Goal: Transaction & Acquisition: Purchase product/service

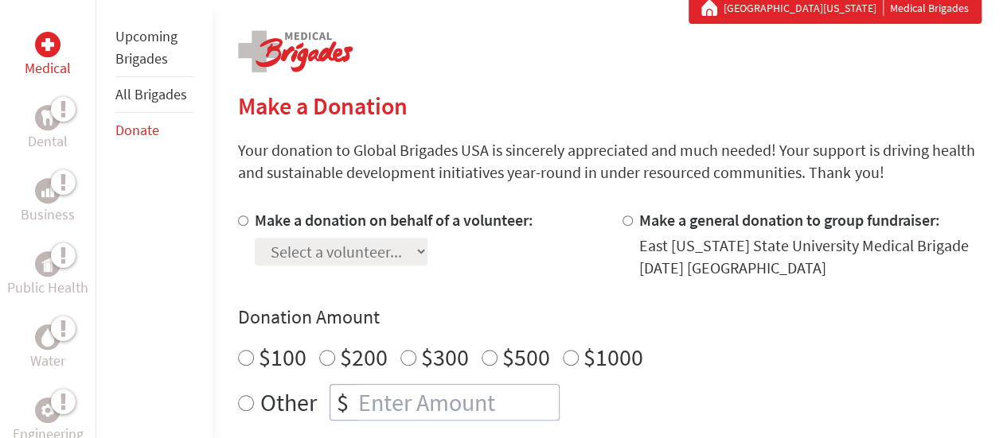
scroll to position [306, 0]
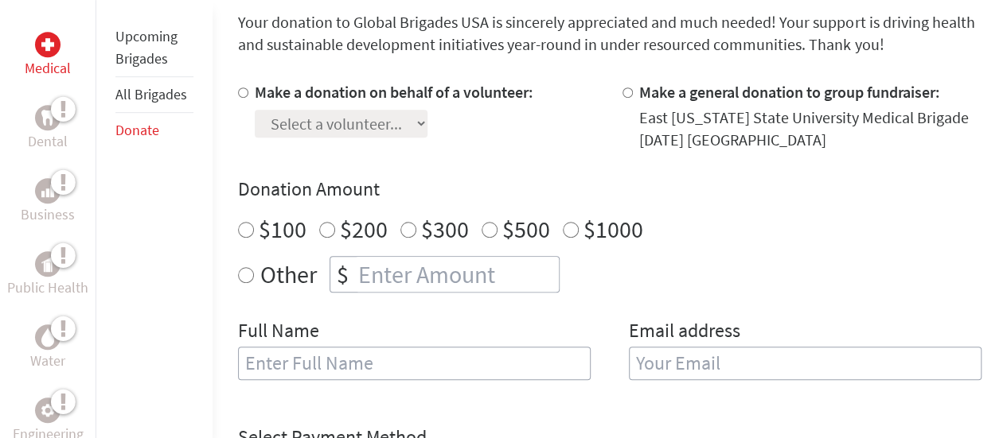
scroll to position [434, 0]
click at [439, 90] on label "Make a donation on behalf of a volunteer:" at bounding box center [394, 91] width 279 height 20
click at [248, 90] on input "Make a donation on behalf of a volunteer:" at bounding box center [243, 92] width 10 height 10
radio input "true"
click at [398, 127] on select "Select a volunteer... [PERSON_NAME] [PERSON_NAME] [PERSON_NAME] [PERSON_NAME] […" at bounding box center [341, 123] width 173 height 28
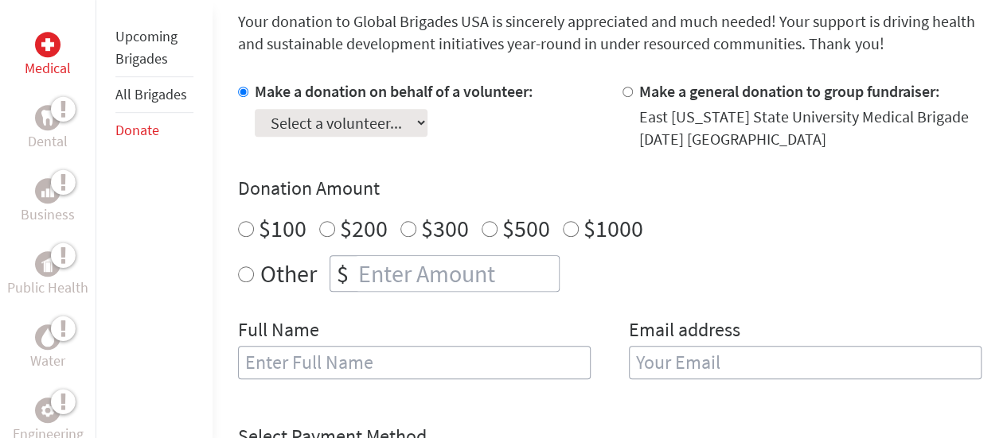
select select "1C3FA055-573E-11EE-850A-42010A8A0021"
click at [255, 109] on select "Select a volunteer... [PERSON_NAME] [PERSON_NAME] [PERSON_NAME] [PERSON_NAME] […" at bounding box center [341, 123] width 173 height 28
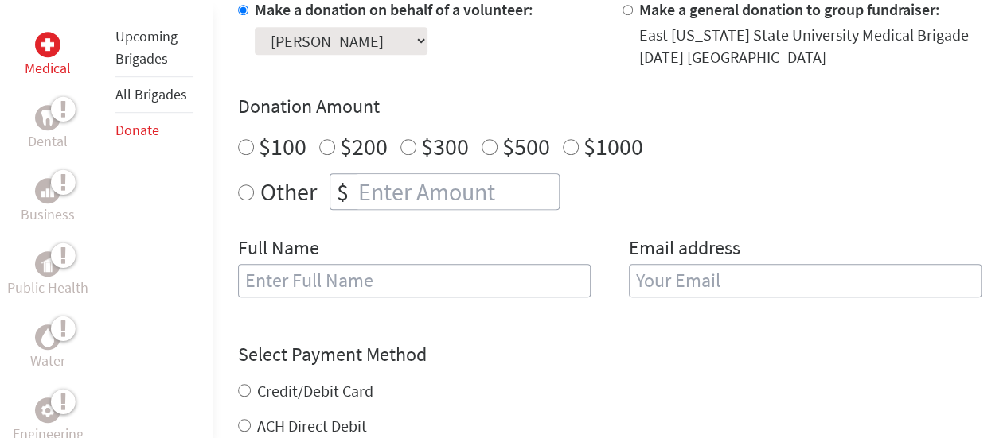
scroll to position [519, 0]
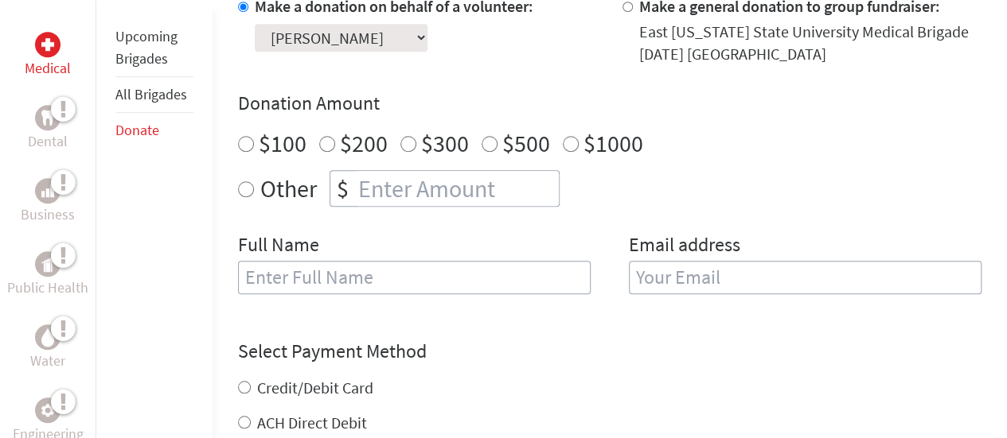
radio input "true"
click at [421, 205] on input "number" at bounding box center [457, 188] width 204 height 35
type input "250"
click at [396, 276] on input "[PERSON_NAME]" at bounding box center [414, 277] width 353 height 33
type input "[PERSON_NAME]"
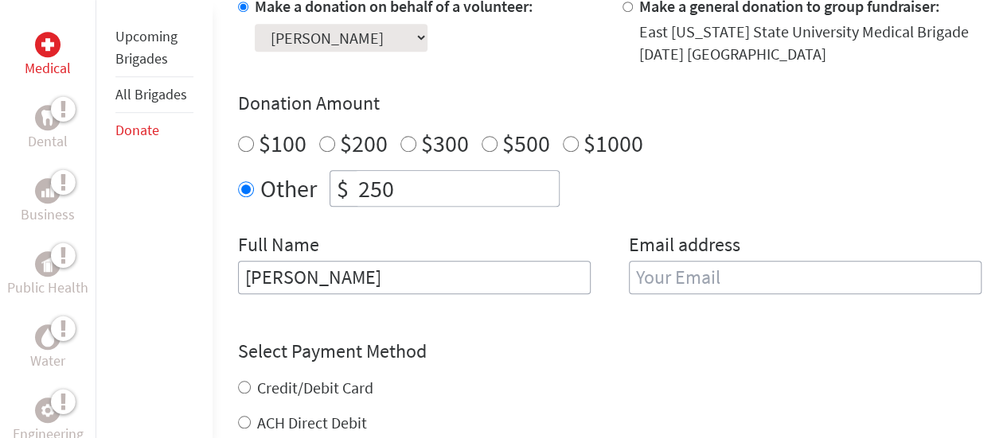
type input "e"
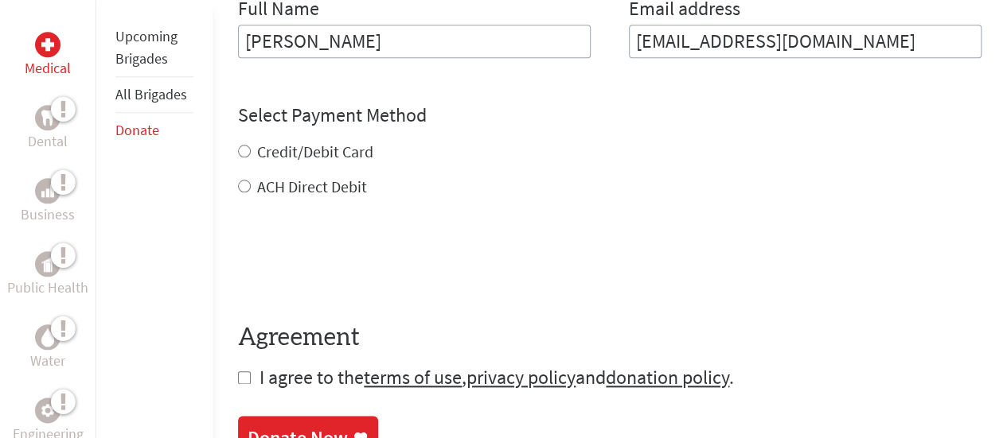
scroll to position [756, 0]
type input "[EMAIL_ADDRESS][DOMAIN_NAME]"
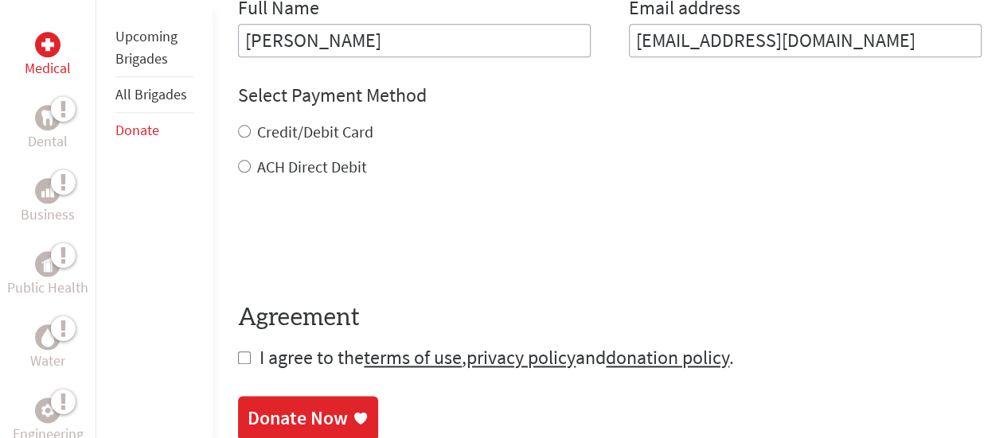
click at [331, 138] on div "Select Payment Method NOTE: American Express is not accepted. Please proceed no…" at bounding box center [609, 130] width 743 height 95
click at [325, 132] on label "Credit/Debit Card" at bounding box center [315, 132] width 116 height 20
click at [251, 132] on input "Credit/Debit Card" at bounding box center [244, 131] width 13 height 13
radio input "true"
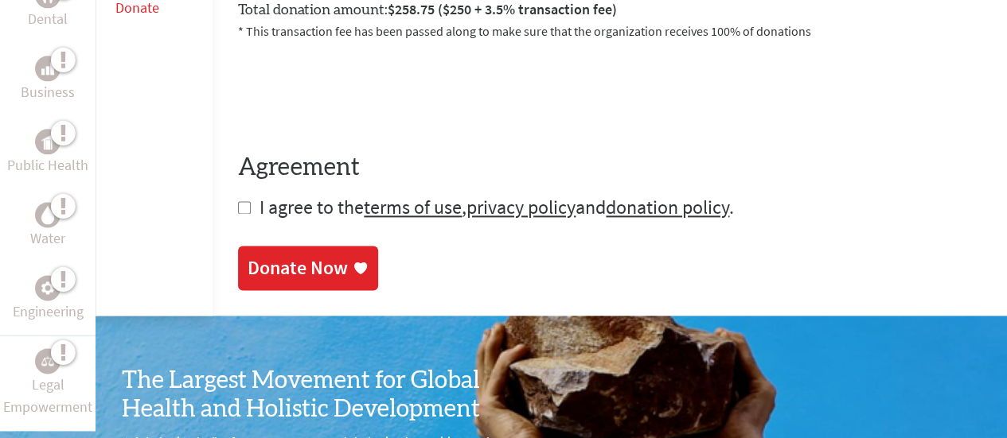
scroll to position [962, 0]
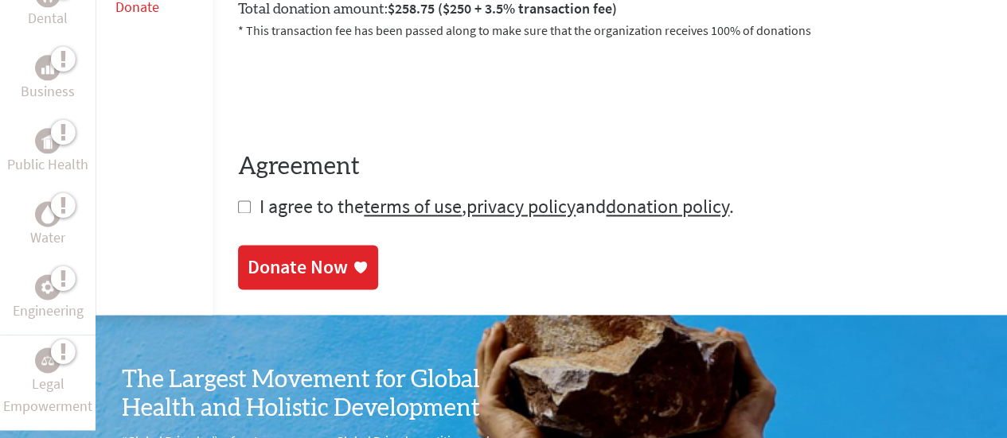
click at [271, 210] on span "I agree to the terms of use , privacy policy and donation policy ." at bounding box center [496, 206] width 474 height 25
click at [244, 203] on input "checkbox" at bounding box center [244, 207] width 13 height 13
checkbox input "true"
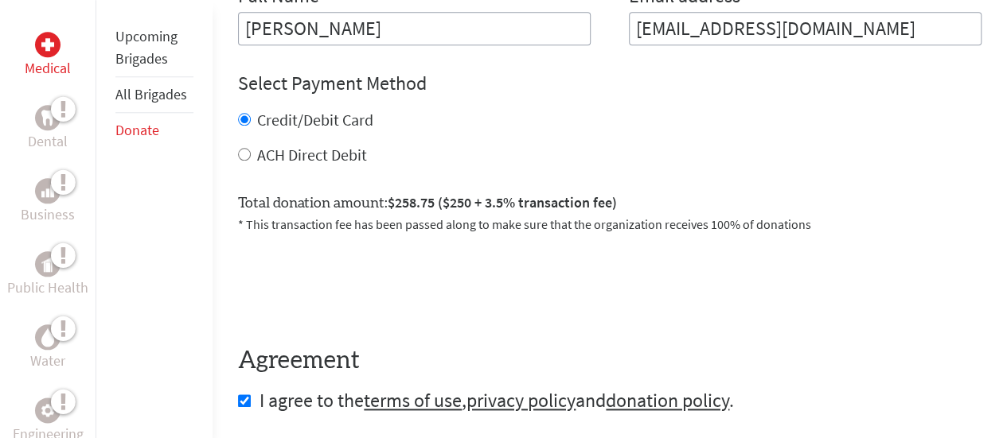
scroll to position [1126, 0]
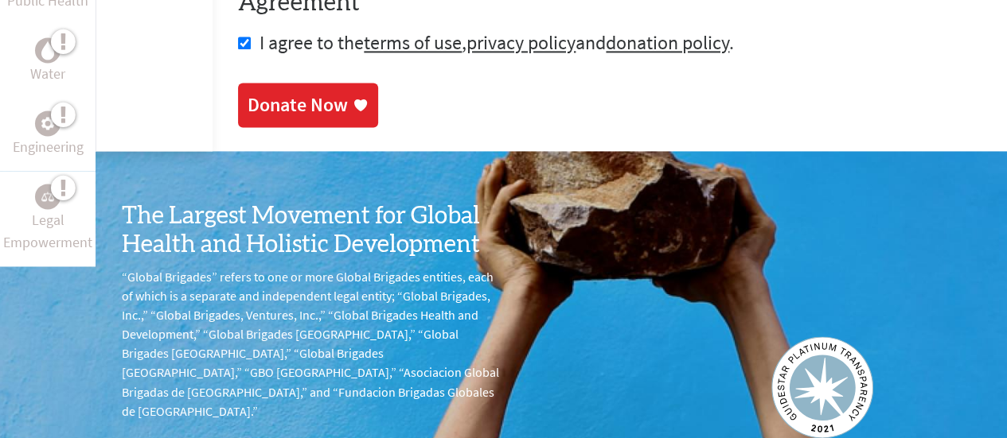
click at [326, 93] on div "Donate Now" at bounding box center [297, 104] width 100 height 25
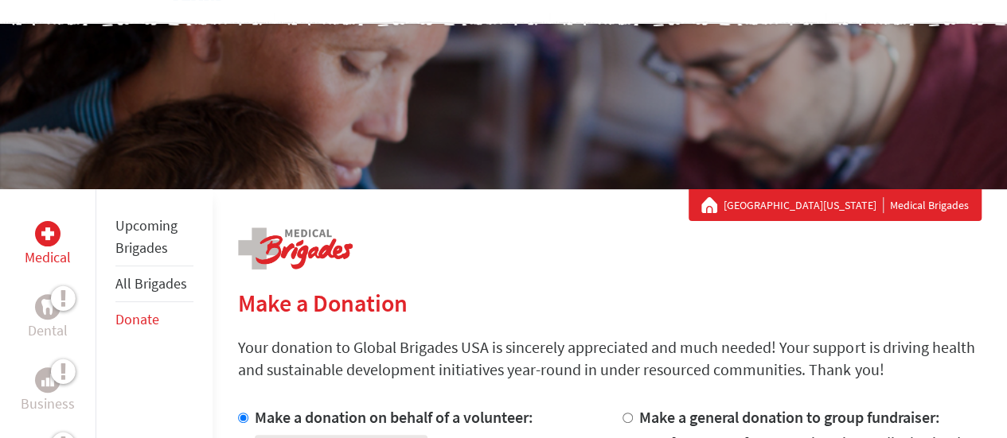
scroll to position [271, 0]
